Goal: Task Accomplishment & Management: Manage account settings

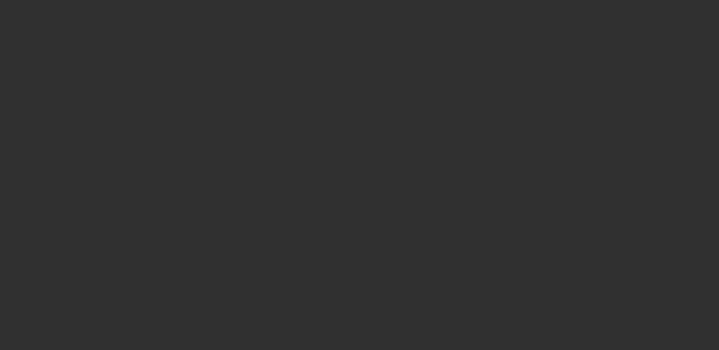
click at [479, 15] on div at bounding box center [359, 175] width 719 height 350
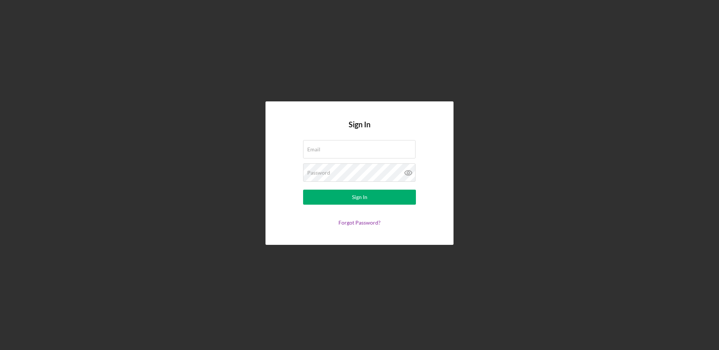
type input "A+ School Supply"
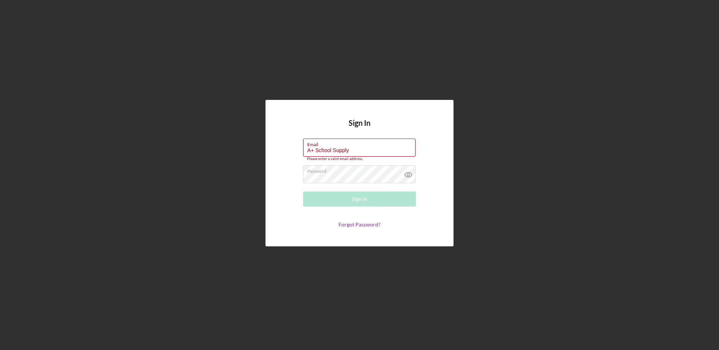
click at [361, 190] on form "Email A+ School Supply Please enter a valid email address. Password Sign In For…" at bounding box center [359, 184] width 150 height 90
drag, startPoint x: 364, startPoint y: 152, endPoint x: 306, endPoint y: 150, distance: 58.3
click at [306, 150] on input "A+ School Supply" at bounding box center [359, 148] width 112 height 18
type input "[EMAIL_ADDRESS][DOMAIN_NAME]"
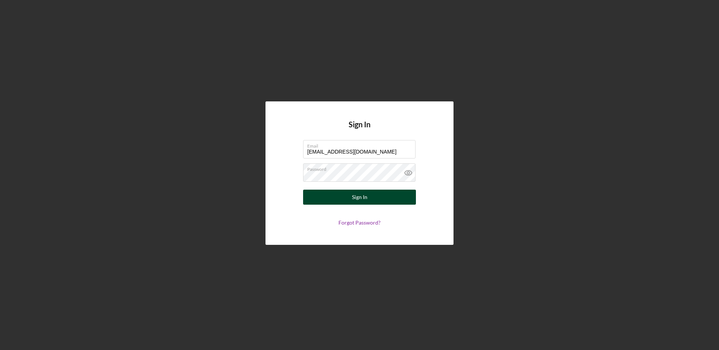
click at [364, 197] on div "Sign In" at bounding box center [359, 197] width 15 height 15
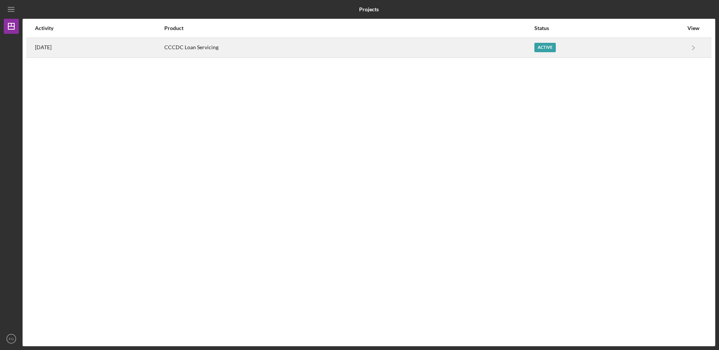
click at [552, 49] on div "Active" at bounding box center [544, 47] width 21 height 9
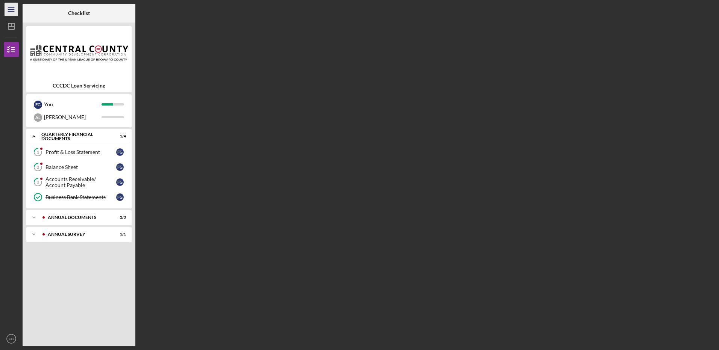
click at [8, 13] on icon "Icon/Menu" at bounding box center [11, 9] width 17 height 17
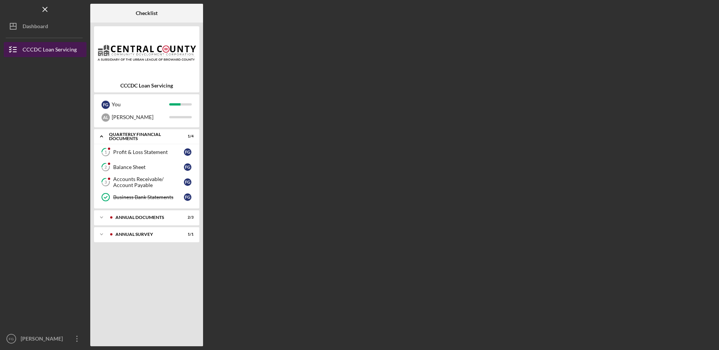
click at [54, 49] on div "CCCDC Loan Servicing" at bounding box center [50, 50] width 54 height 17
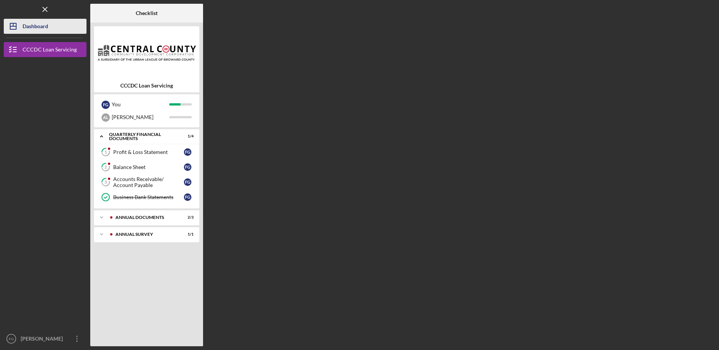
click at [37, 25] on div "Dashboard" at bounding box center [36, 27] width 26 height 17
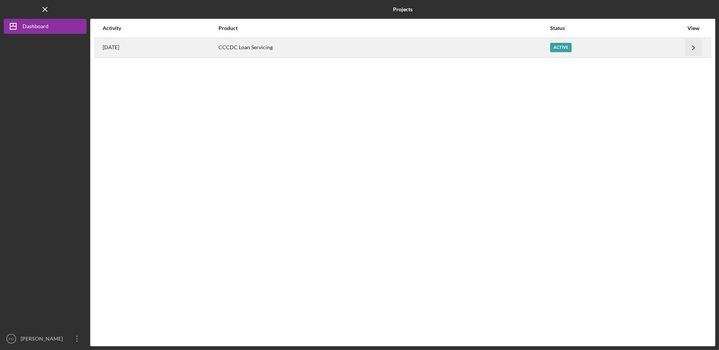
click at [698, 46] on icon "Icon/Navigate" at bounding box center [693, 47] width 17 height 17
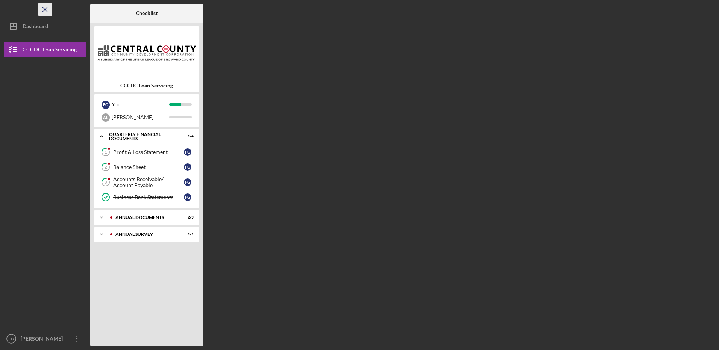
click at [46, 7] on icon "Icon/Menu Close" at bounding box center [45, 9] width 17 height 17
